Goal: Task Accomplishment & Management: Complete application form

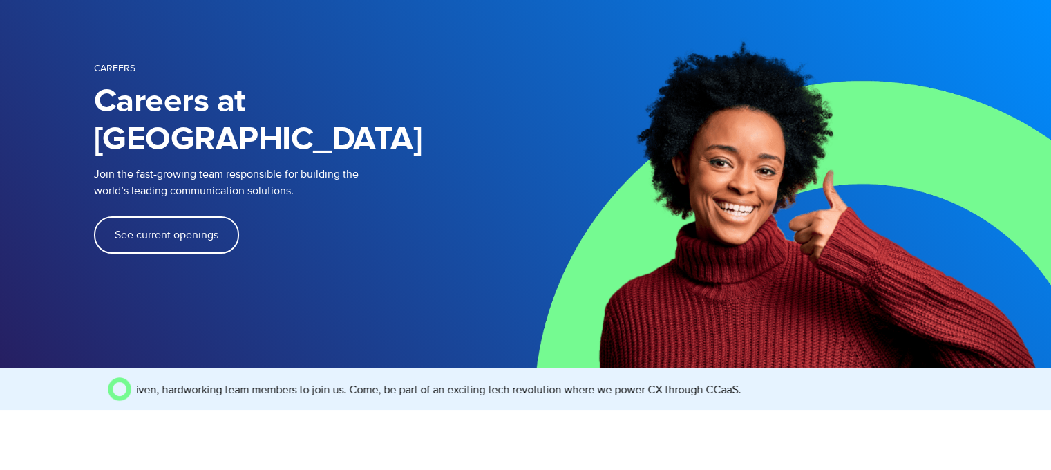
click at [138, 216] on link "See current openings" at bounding box center [166, 234] width 145 height 37
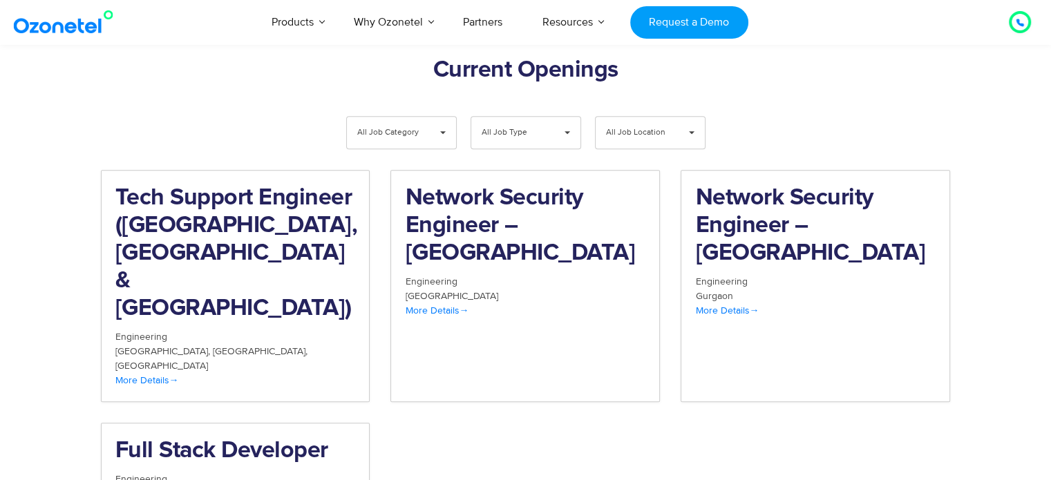
scroll to position [1430, 0]
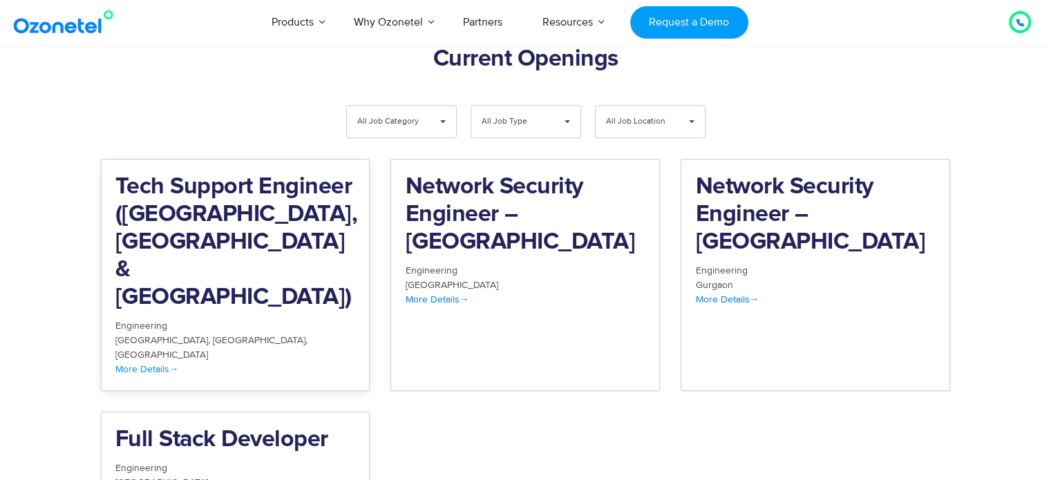
click at [315, 189] on h2 "Tech Support Engineer ([GEOGRAPHIC_DATA], [GEOGRAPHIC_DATA] & [GEOGRAPHIC_DATA])" at bounding box center [235, 242] width 240 height 138
